Goal: Information Seeking & Learning: Learn about a topic

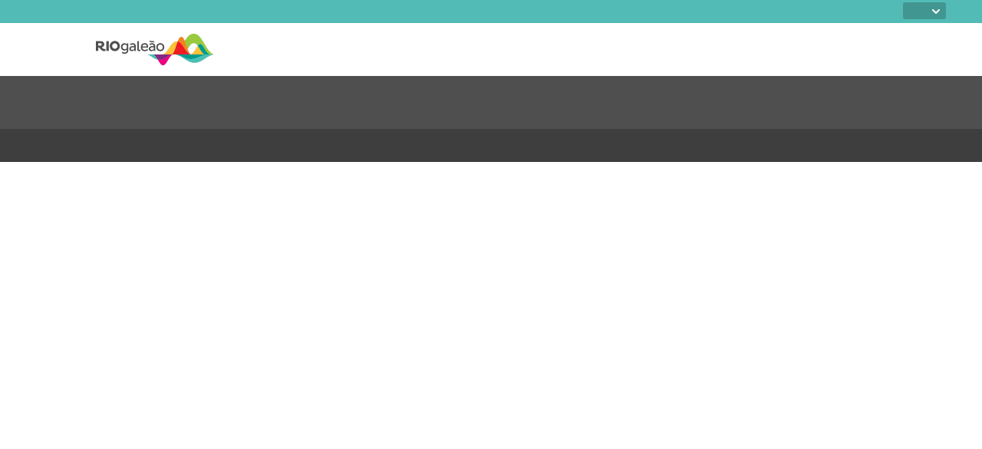
select select
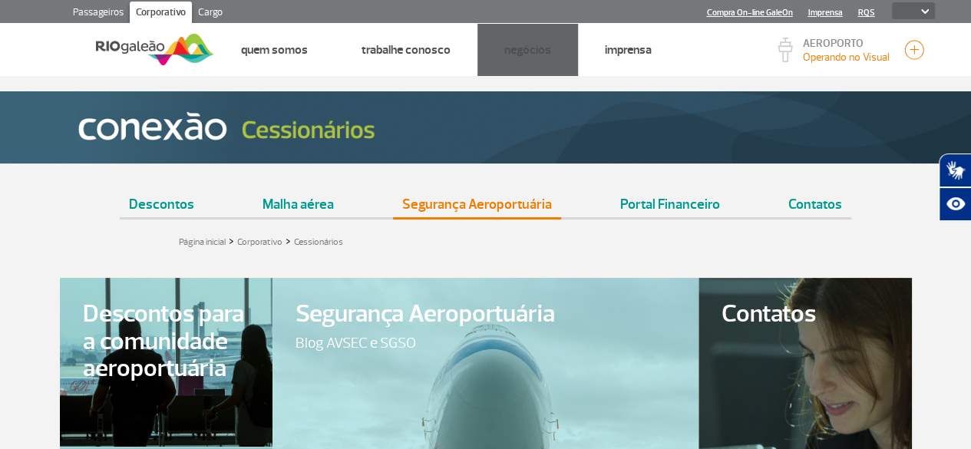
click at [464, 203] on link "Segurança Aeroportuária" at bounding box center [477, 198] width 168 height 38
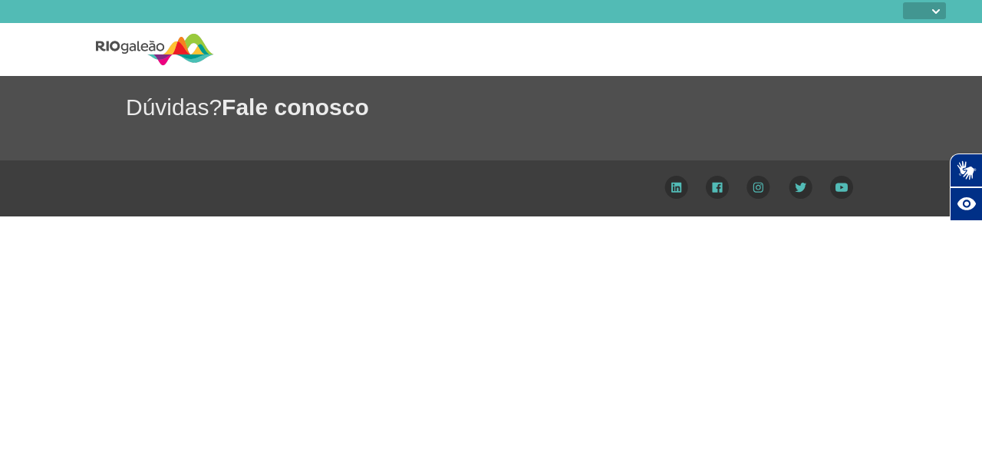
select select
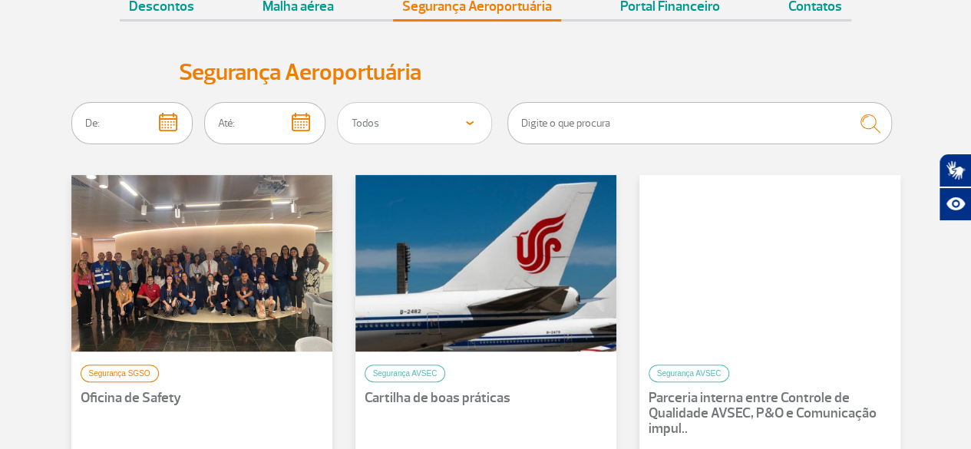
scroll to position [230, 0]
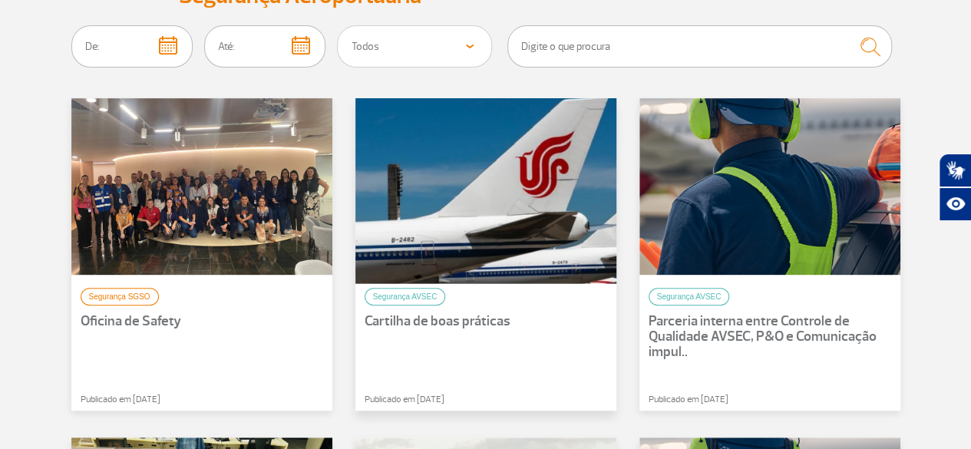
click at [470, 242] on div at bounding box center [485, 187] width 287 height 194
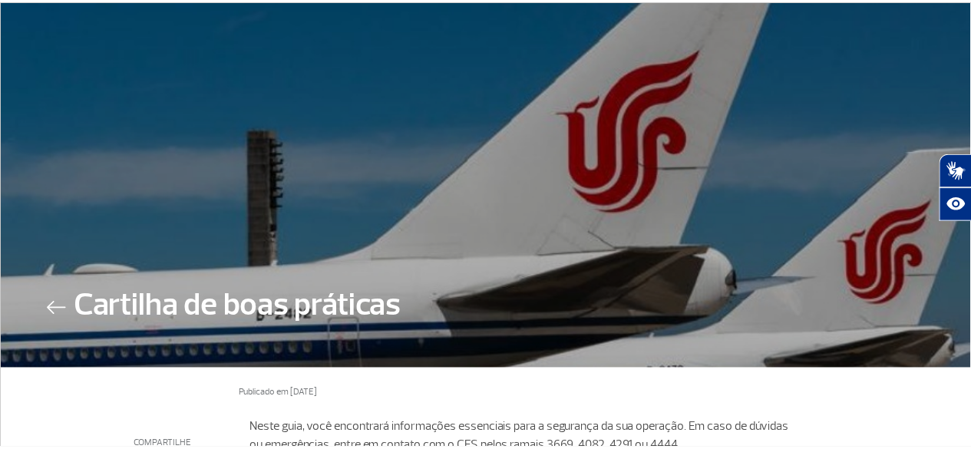
scroll to position [177, 0]
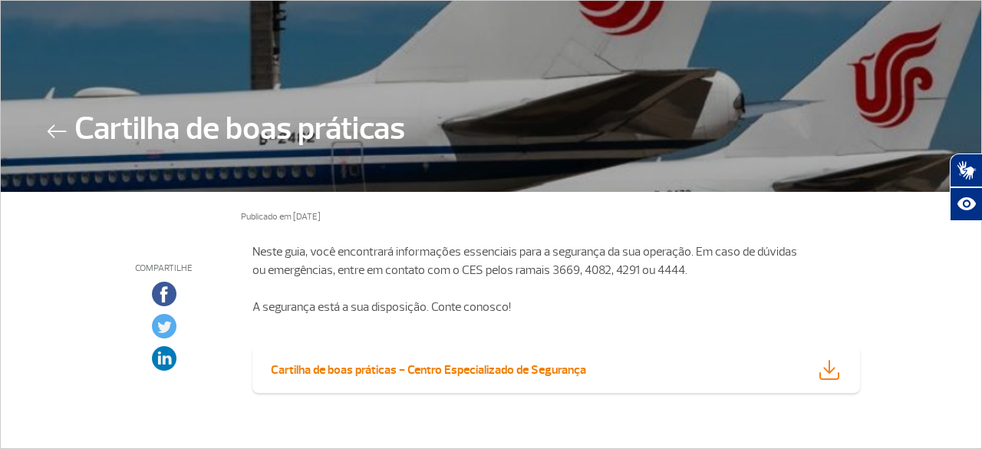
click at [513, 368] on strong "Cartilha de boas práticas - Centro Especializado de Segurança" at bounding box center [428, 369] width 315 height 15
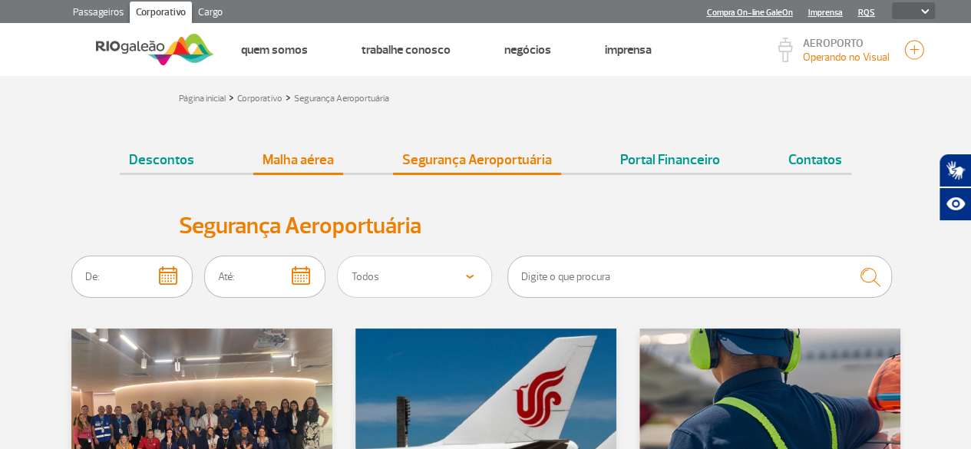
click at [313, 160] on link "Malha aérea" at bounding box center [298, 153] width 90 height 38
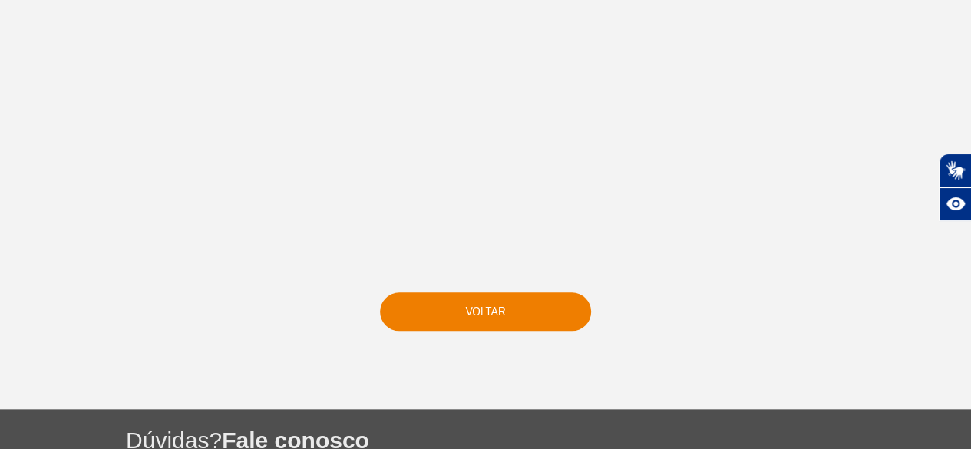
scroll to position [545, 0]
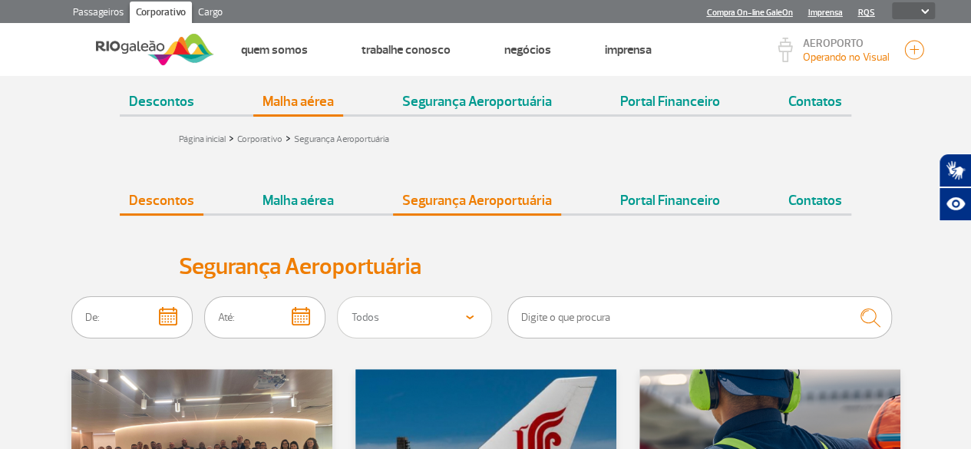
click at [177, 200] on link "Descontos" at bounding box center [162, 194] width 84 height 38
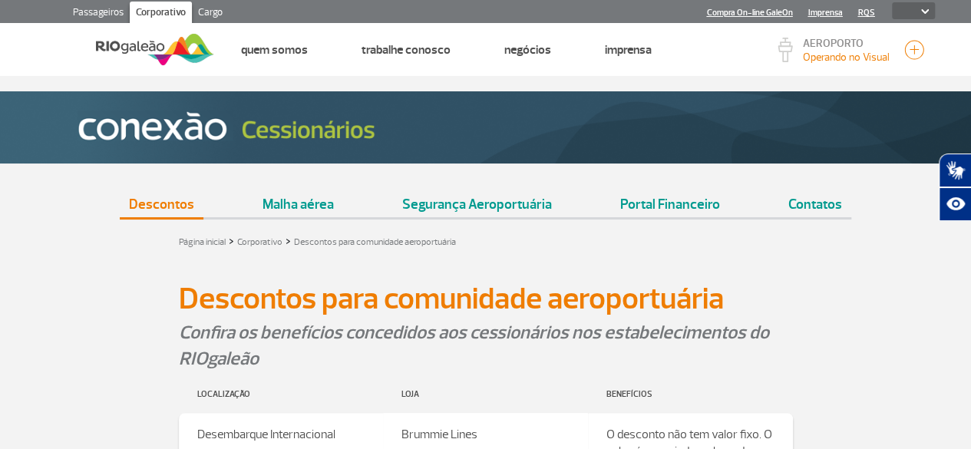
click at [98, 12] on link "Passageiros" at bounding box center [98, 14] width 63 height 25
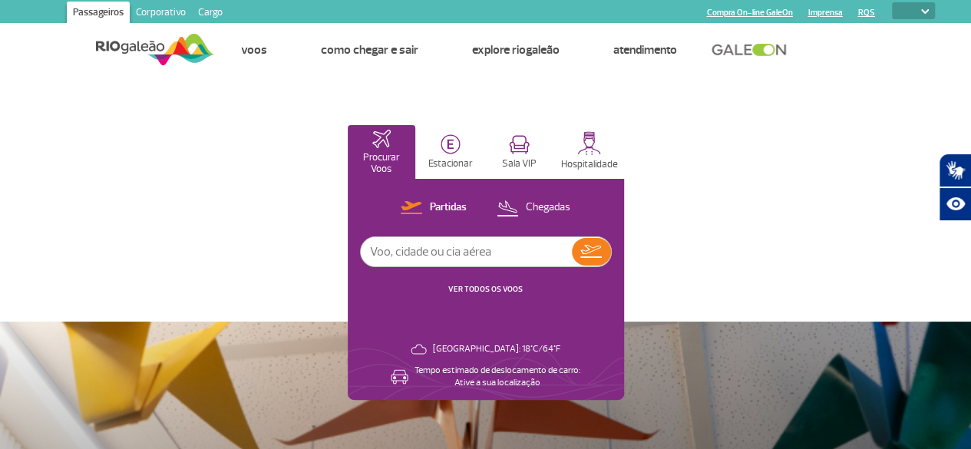
click at [149, 12] on link "Corporativo" at bounding box center [161, 14] width 62 height 25
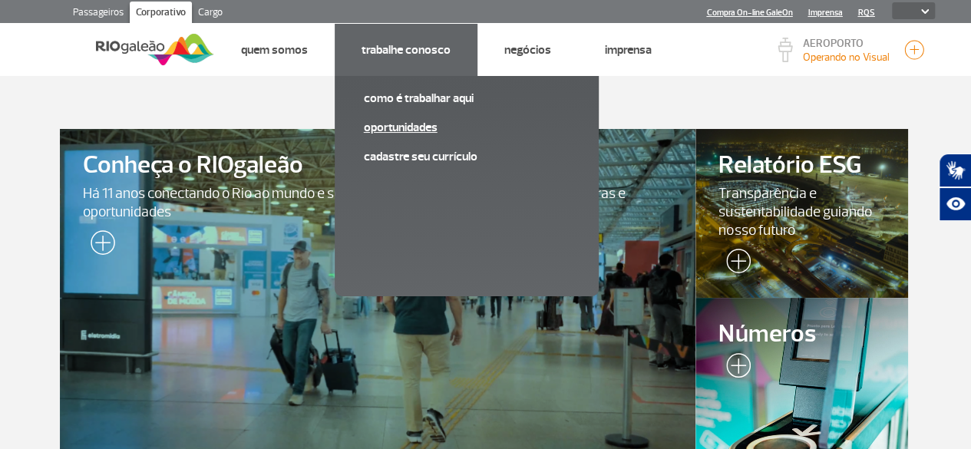
click at [408, 130] on link "Oportunidades" at bounding box center [467, 127] width 206 height 17
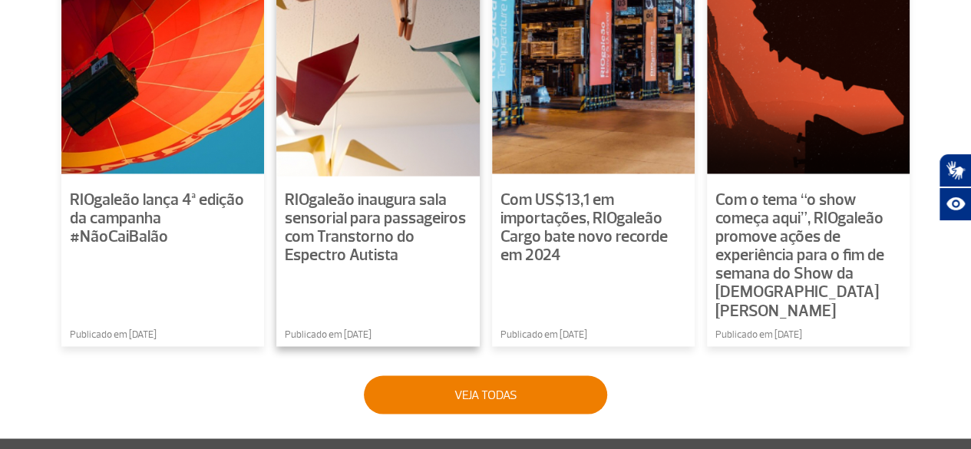
scroll to position [1151, 0]
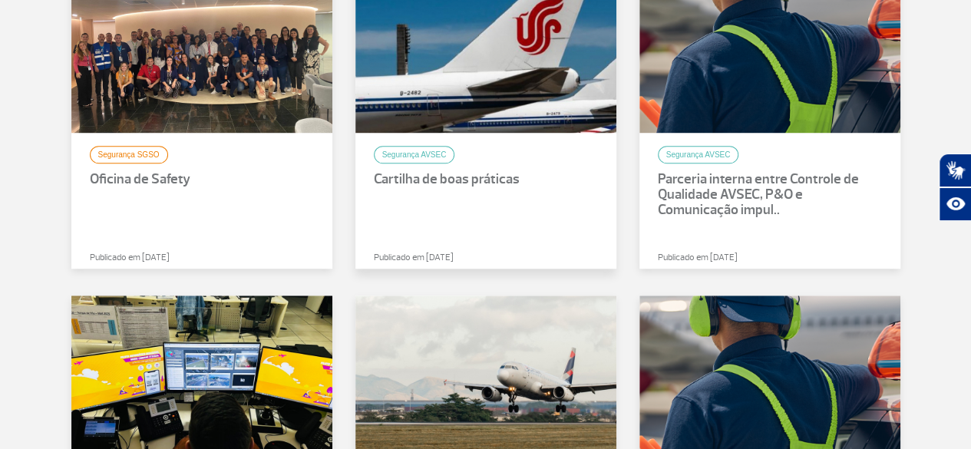
scroll to position [537, 0]
